Goal: Task Accomplishment & Management: Manage account settings

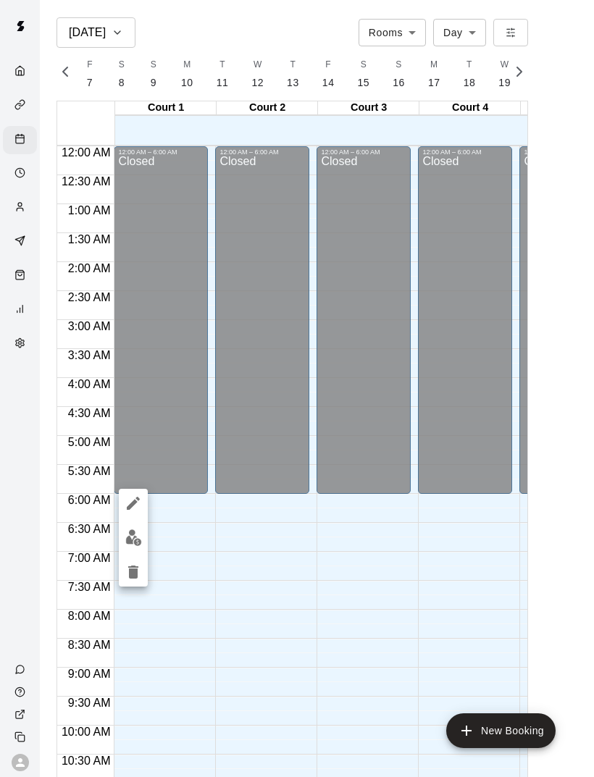
scroll to position [653, 0]
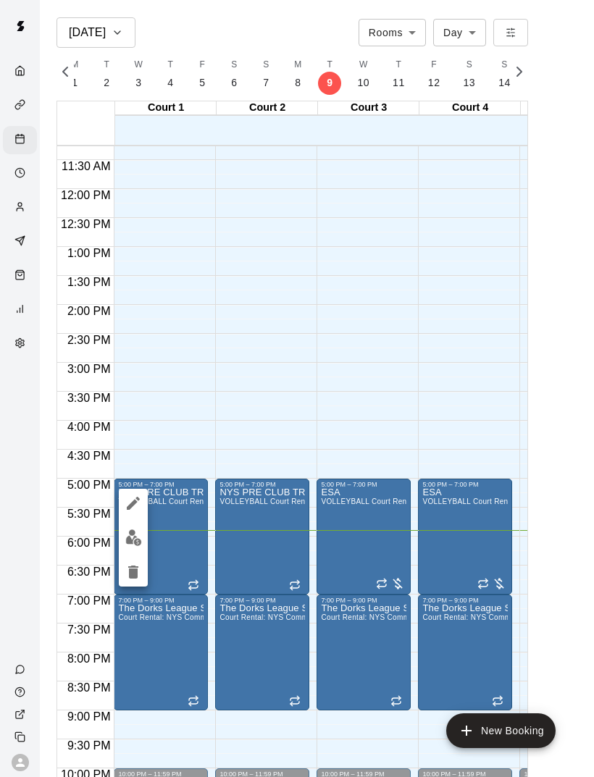
click at [140, 537] on img "edit" at bounding box center [133, 537] width 17 height 17
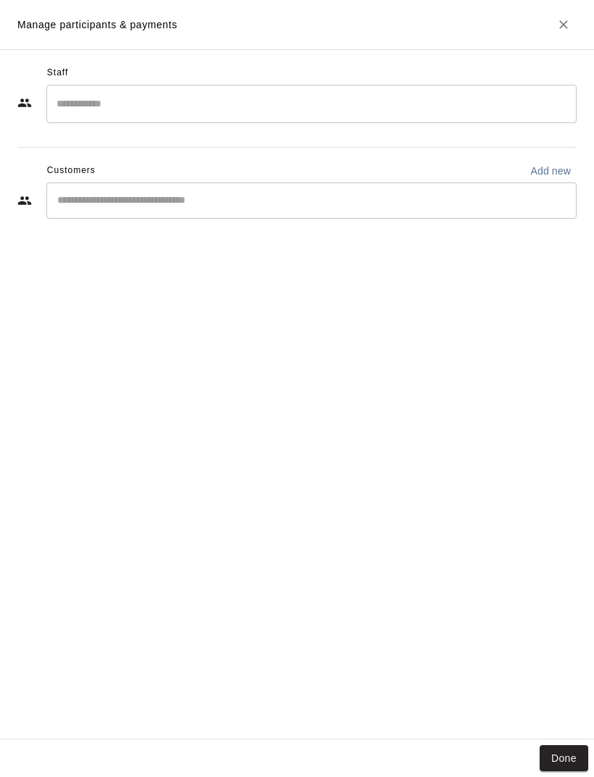
click at [577, 755] on button "Done" at bounding box center [564, 758] width 49 height 27
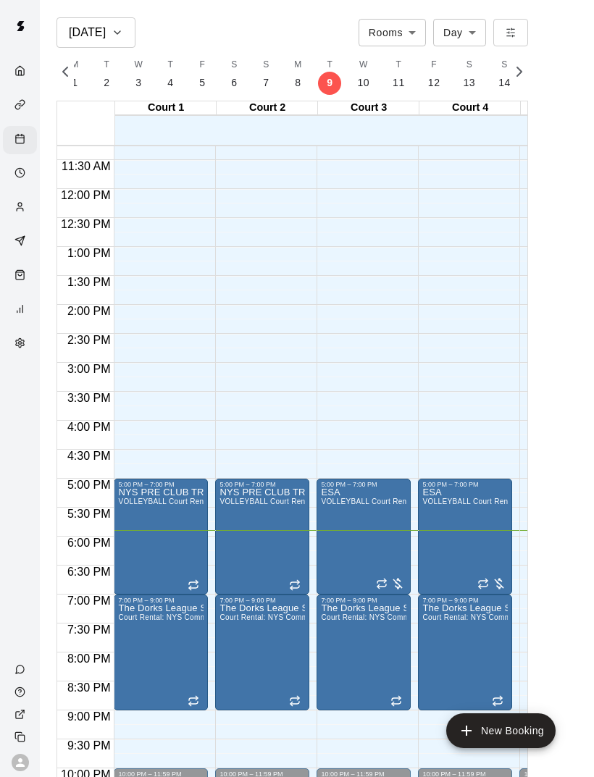
click at [240, 539] on img "edit" at bounding box center [235, 537] width 17 height 17
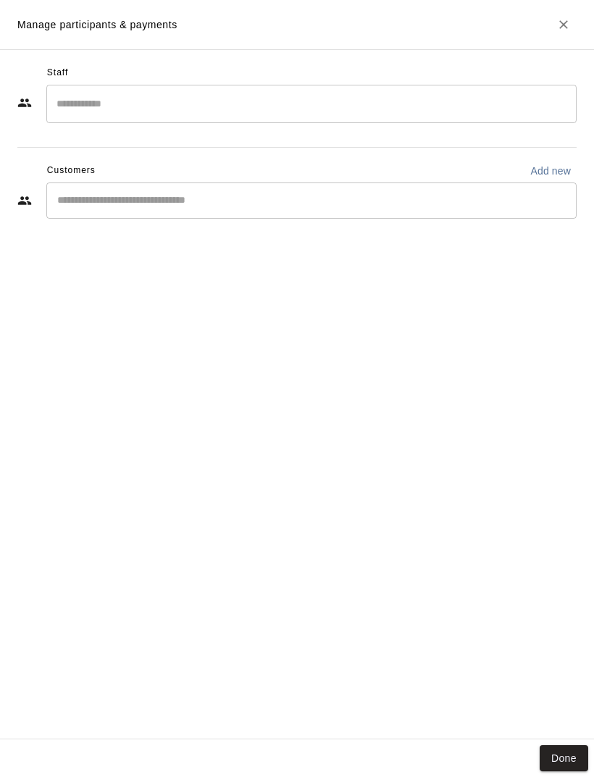
click at [569, 725] on div "Staff ​ Customers Add new ​" at bounding box center [297, 394] width 594 height 690
click at [565, 766] on button "Done" at bounding box center [564, 758] width 49 height 27
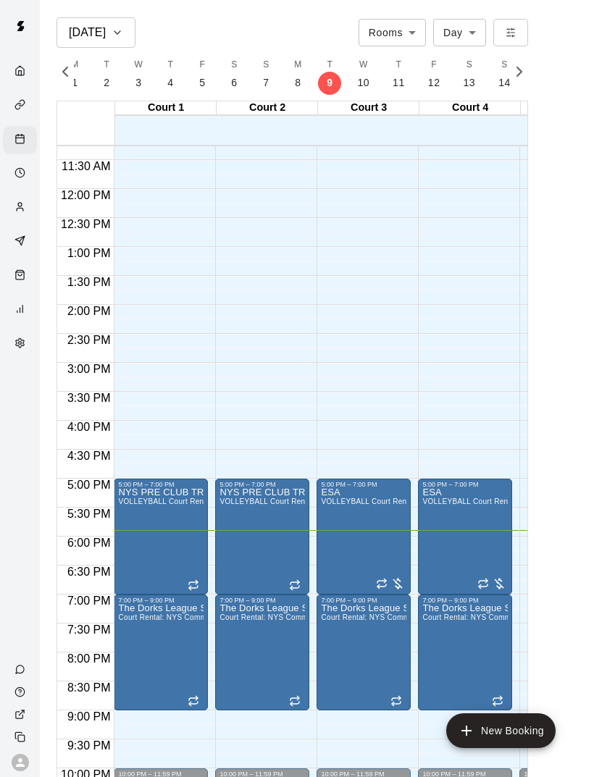
click at [335, 532] on img "edit" at bounding box center [336, 537] width 17 height 17
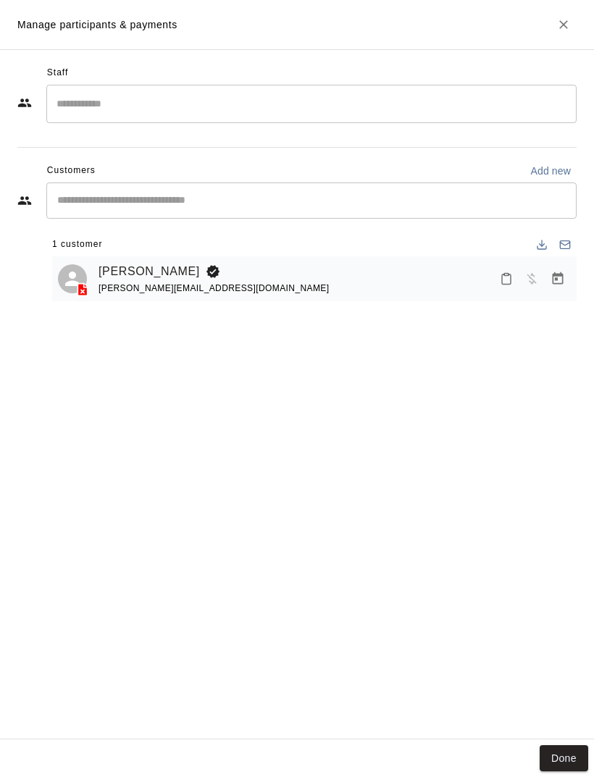
click at [509, 277] on icon "Mark attendance" at bounding box center [506, 278] width 13 height 13
click at [536, 276] on p "[PERSON_NAME] attended" at bounding box center [579, 283] width 128 height 14
click at [571, 753] on button "Done" at bounding box center [564, 758] width 49 height 27
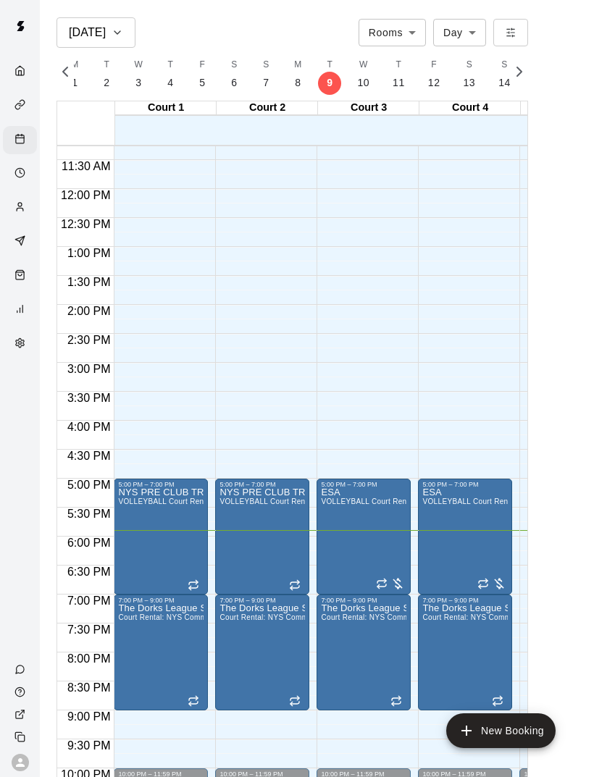
click at [443, 530] on img "edit" at bounding box center [437, 537] width 17 height 17
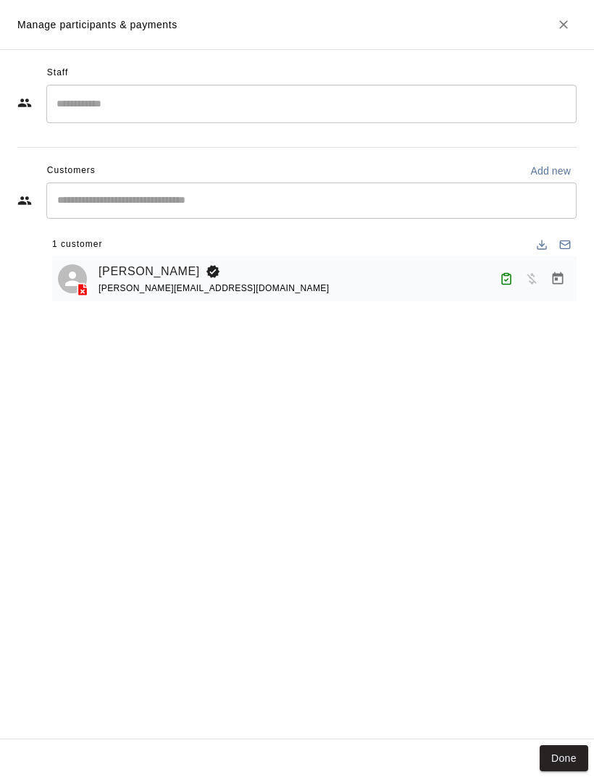
click at [561, 764] on button "Done" at bounding box center [564, 758] width 49 height 27
